Goal: Find specific page/section

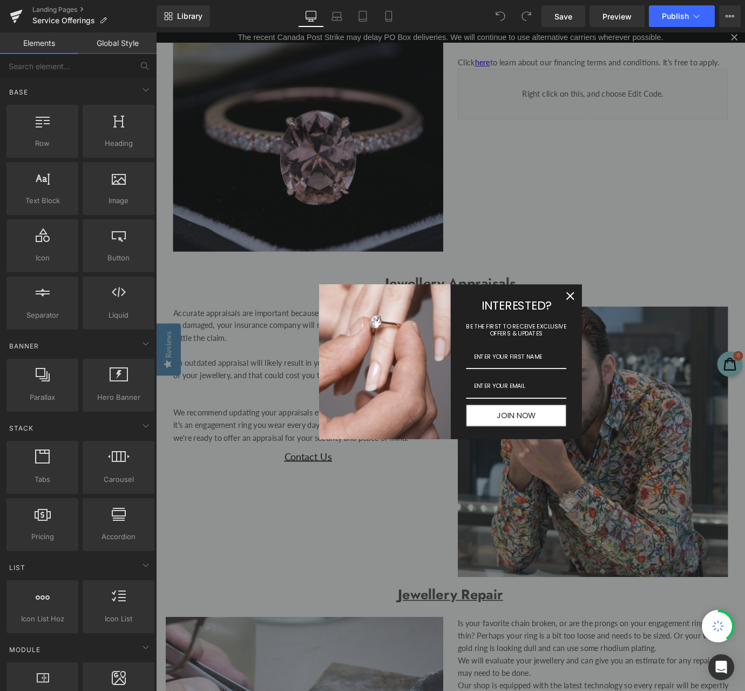
scroll to position [1037, 0]
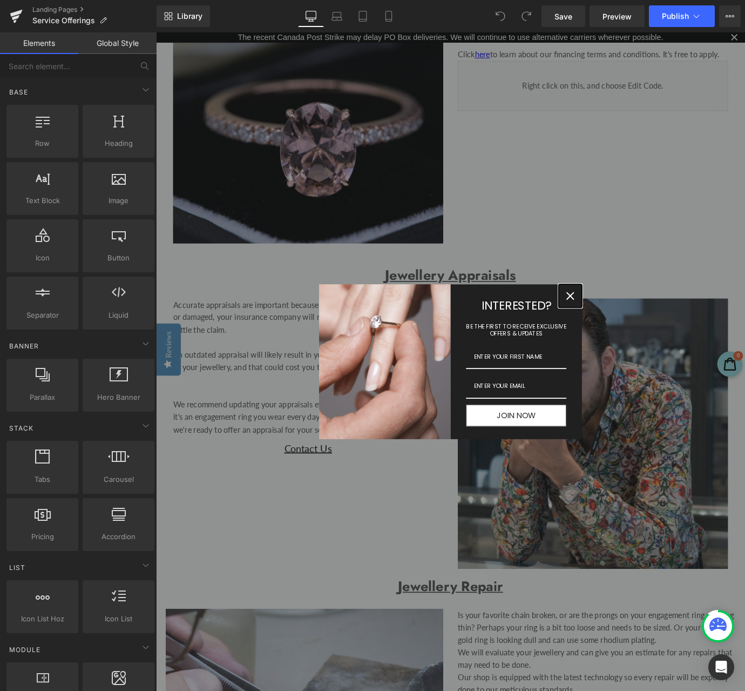
click at [614, 328] on icon "close icon" at bounding box center [616, 324] width 9 height 9
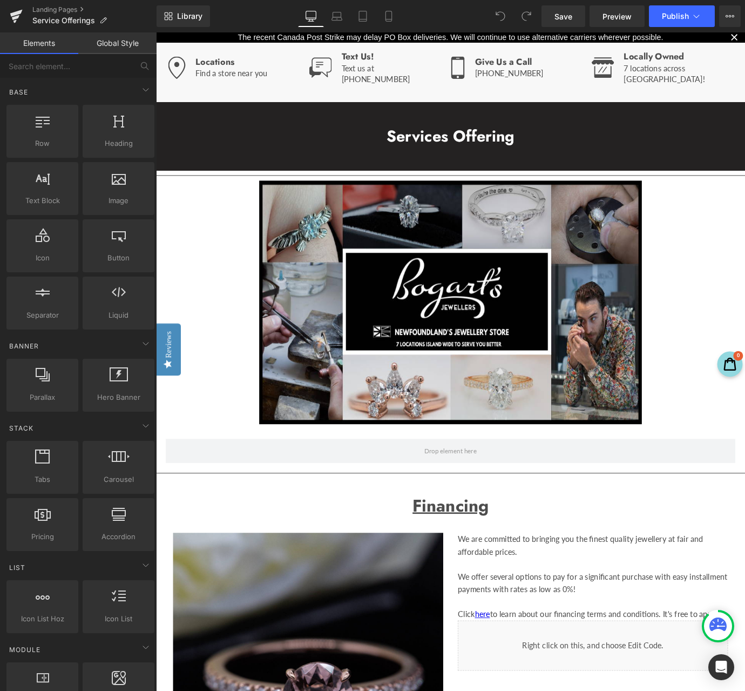
scroll to position [486, 0]
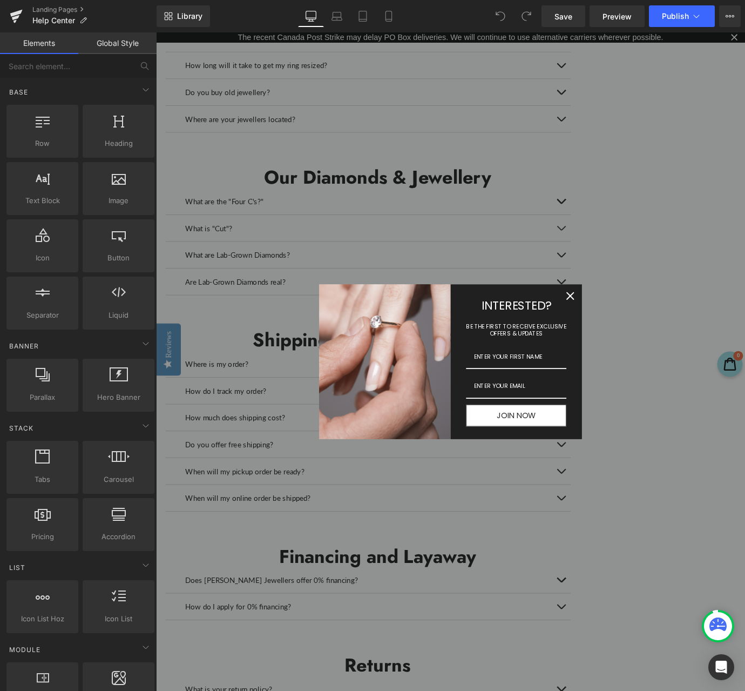
scroll to position [1090, 0]
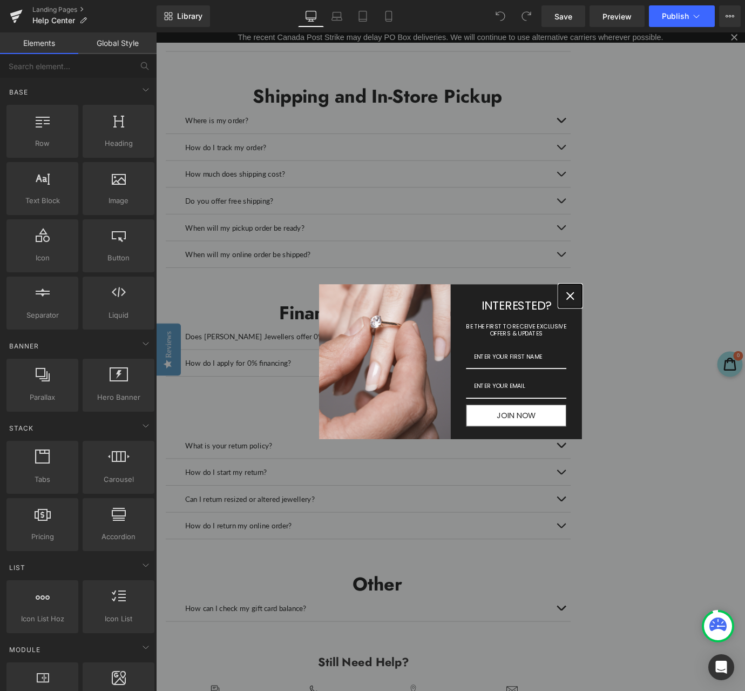
click at [613, 330] on div "Close" at bounding box center [615, 324] width 17 height 17
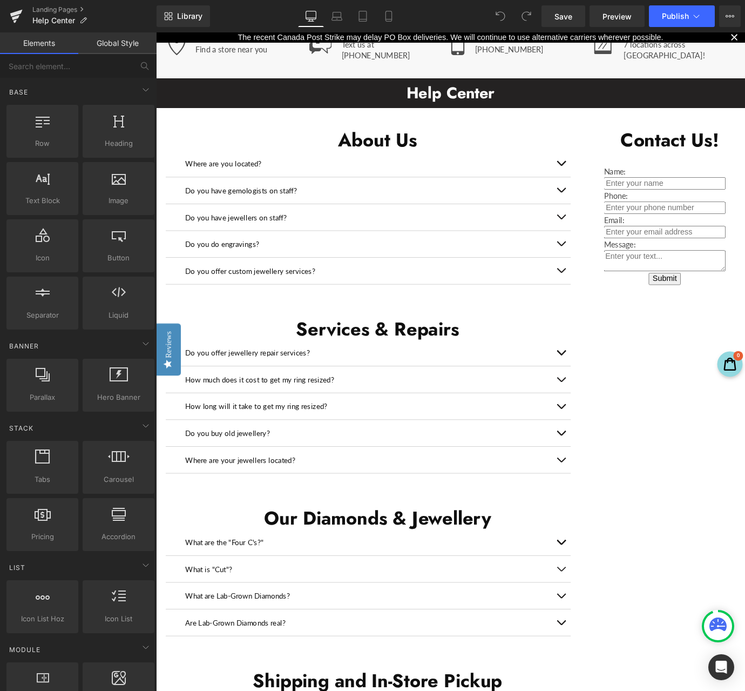
scroll to position [172, 0]
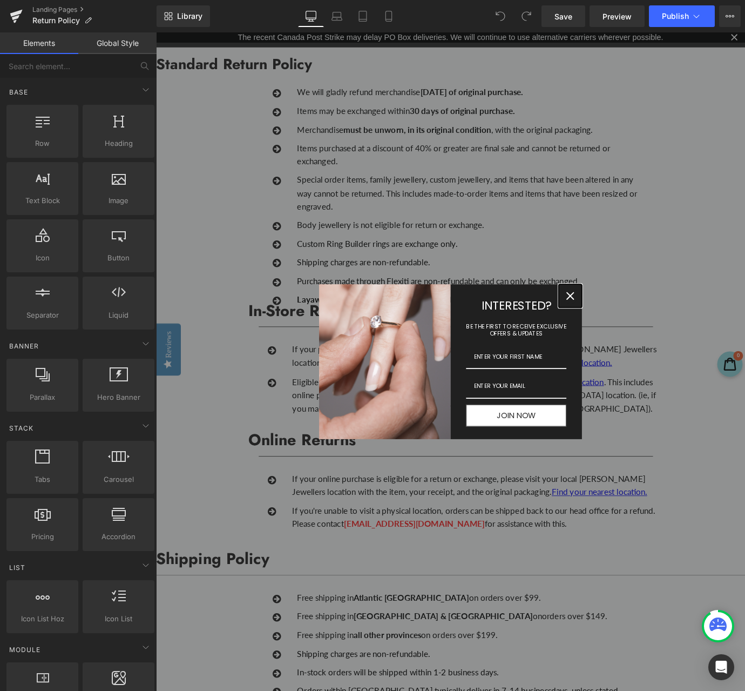
click at [616, 327] on div "Close" at bounding box center [615, 324] width 17 height 17
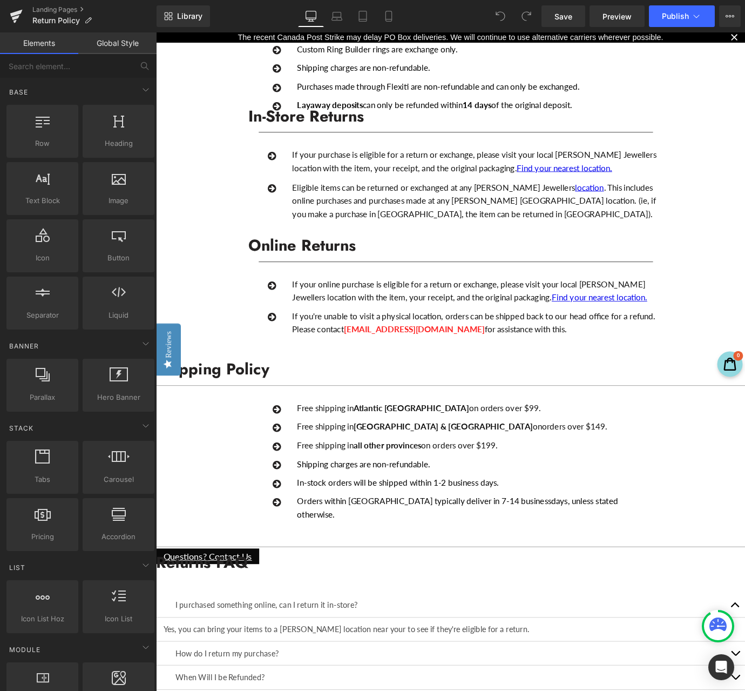
scroll to position [929, 0]
